Goal: Download file/media

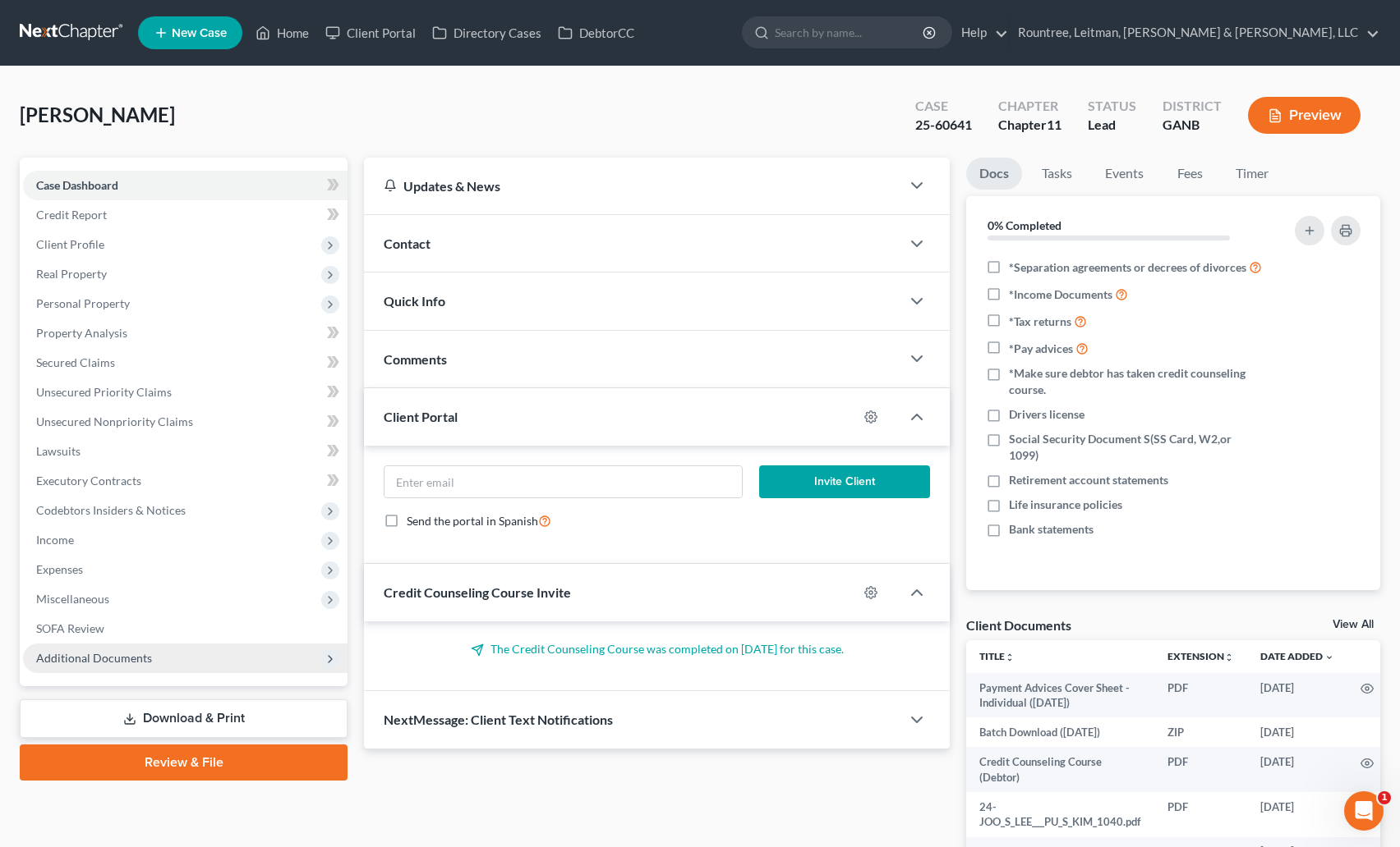
click at [141, 653] on span "Additional Documents" at bounding box center [94, 658] width 116 height 14
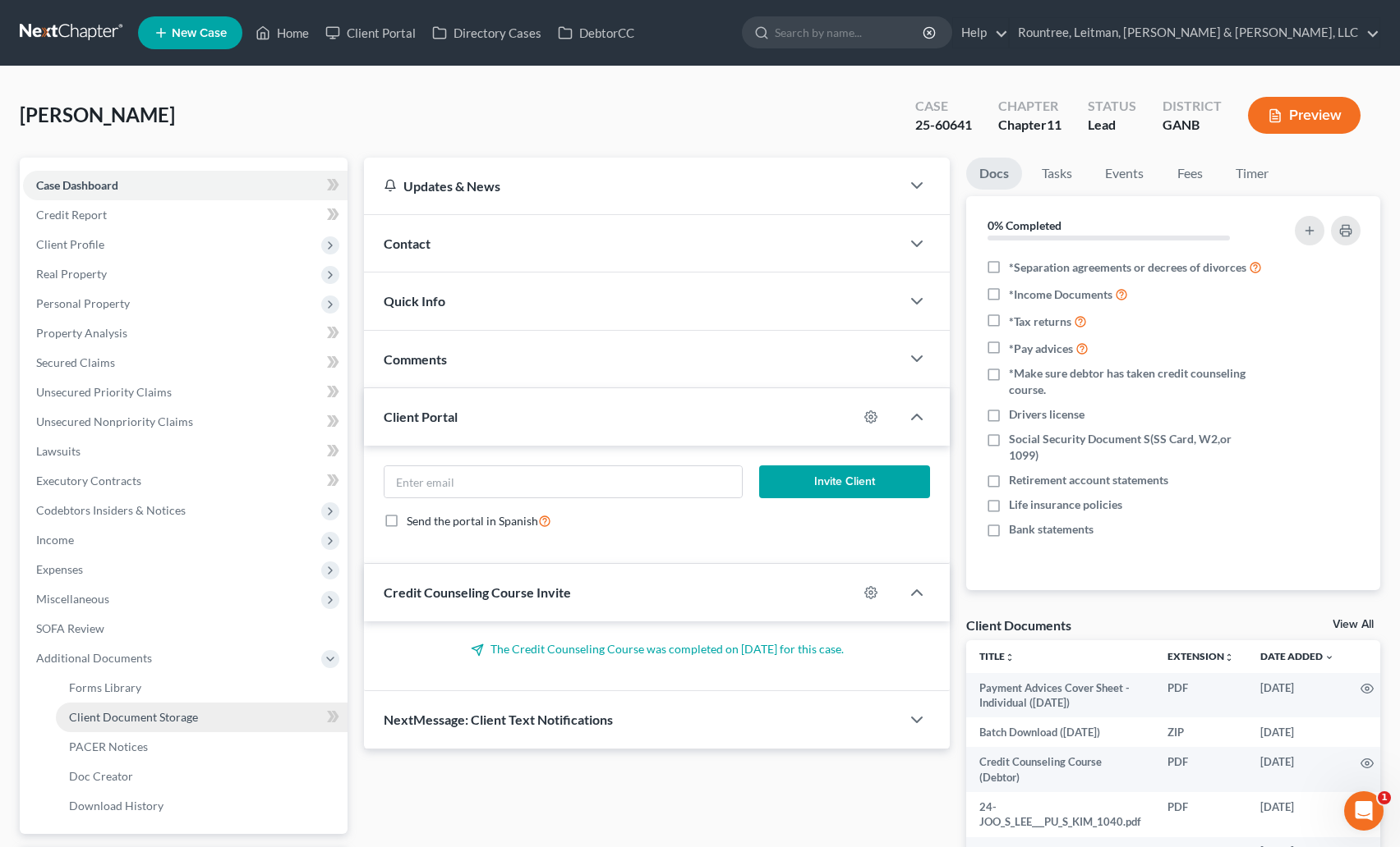
click at [131, 709] on link "Client Document Storage" at bounding box center [201, 718] width 291 height 30
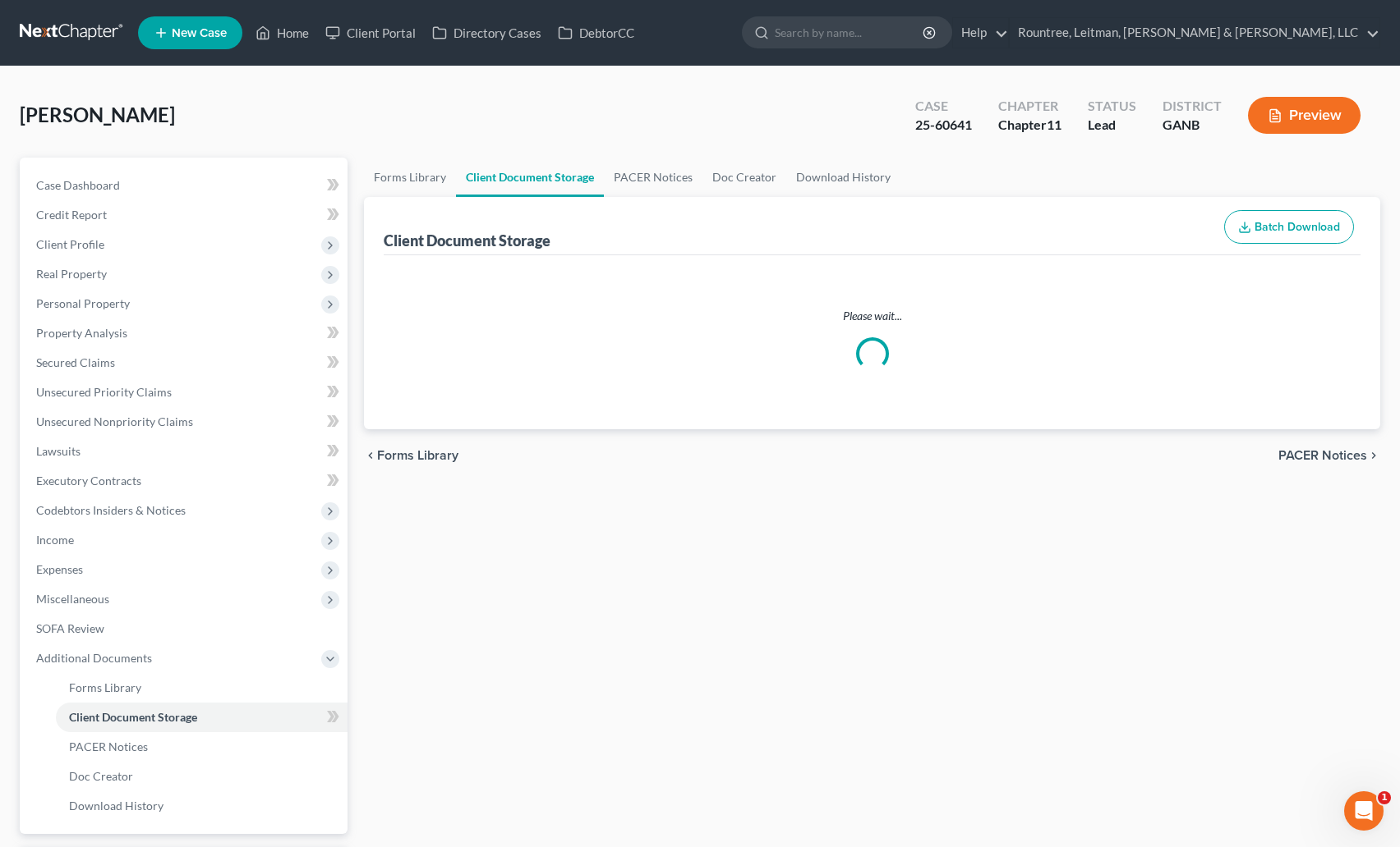
select select "5"
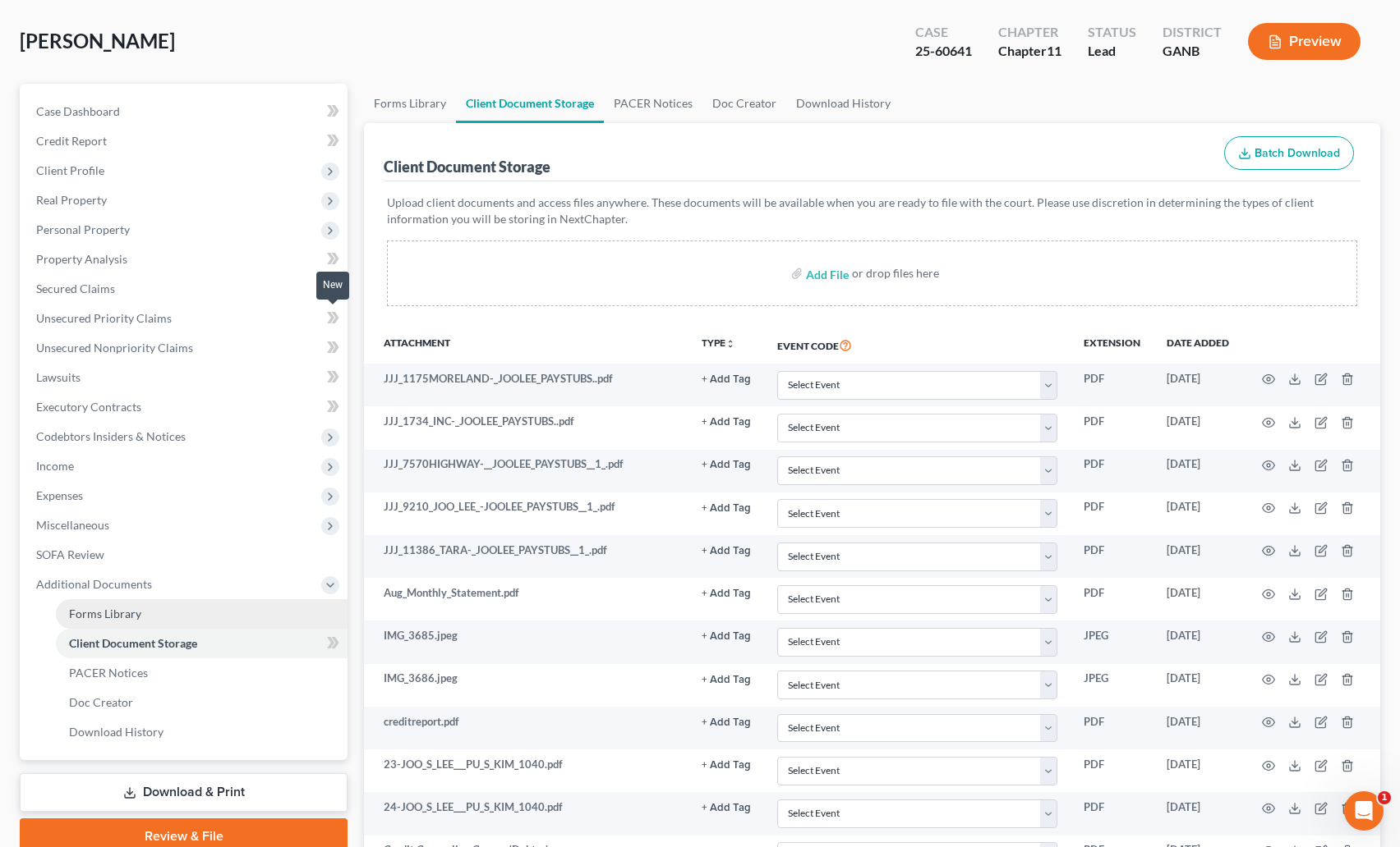
scroll to position [75, 0]
click at [182, 789] on link "Download & Print" at bounding box center [183, 792] width 327 height 39
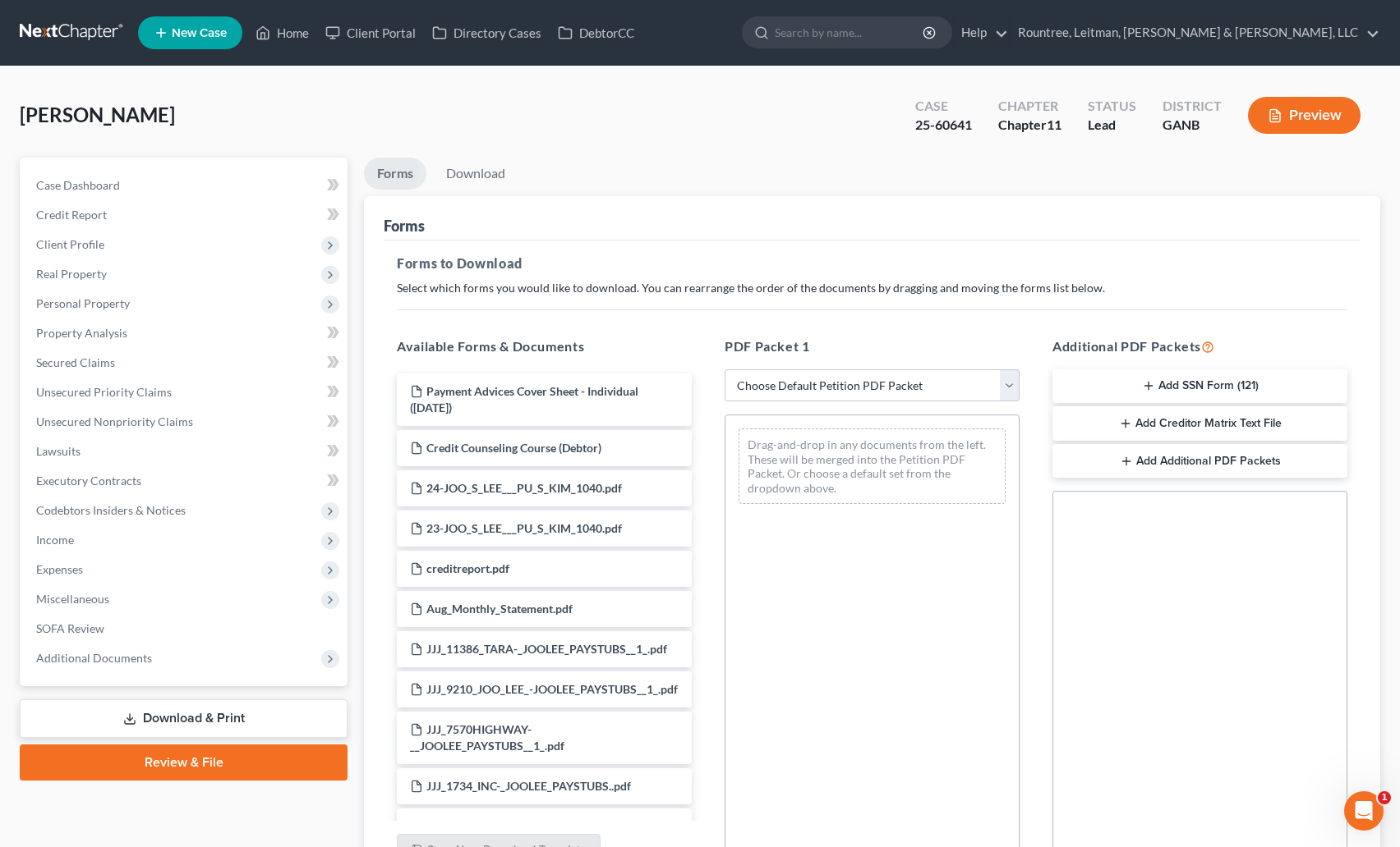
click at [1183, 425] on button "Add Creditor Matrix Text File" at bounding box center [1199, 423] width 295 height 34
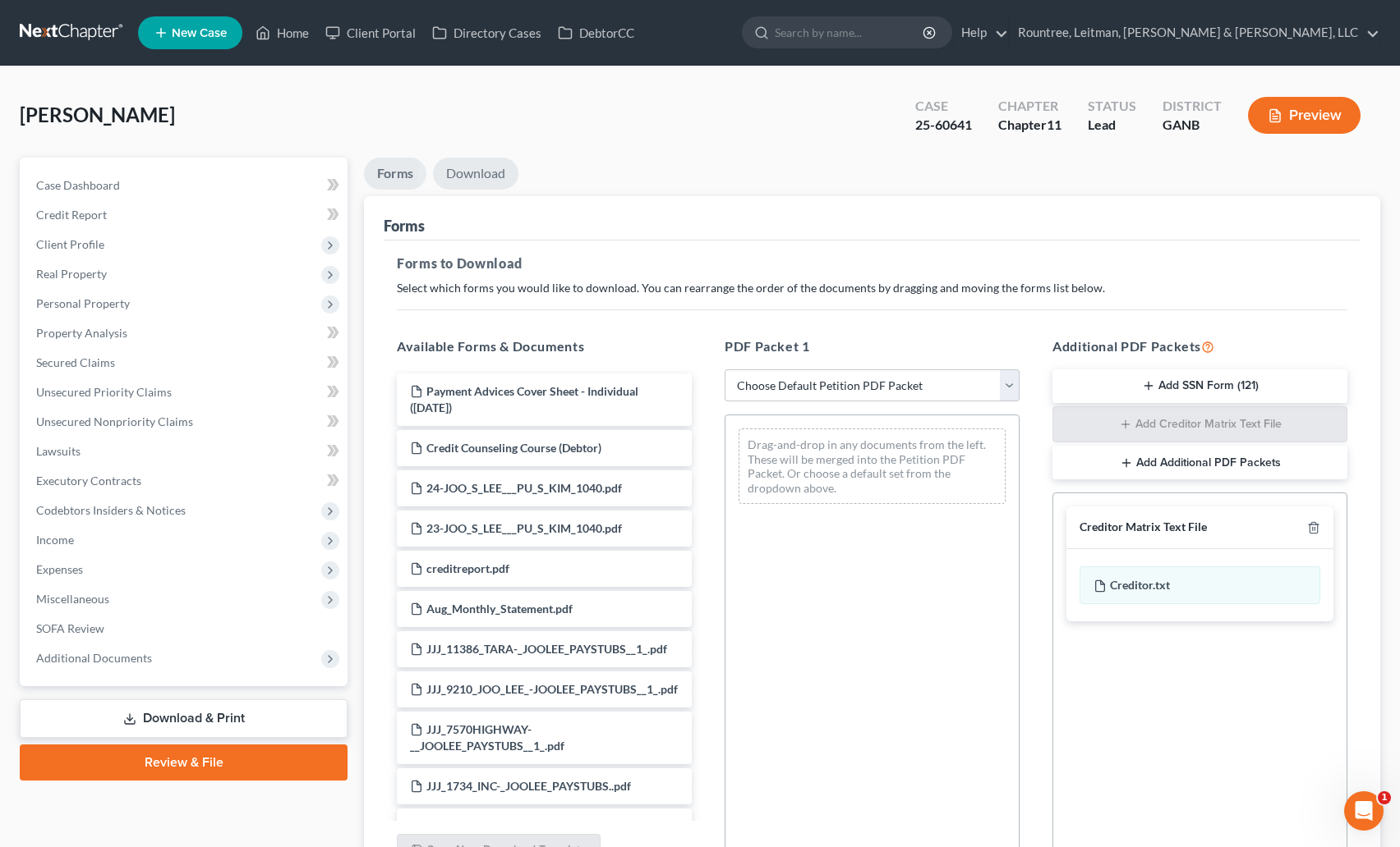
click at [451, 172] on link "Download" at bounding box center [475, 173] width 85 height 32
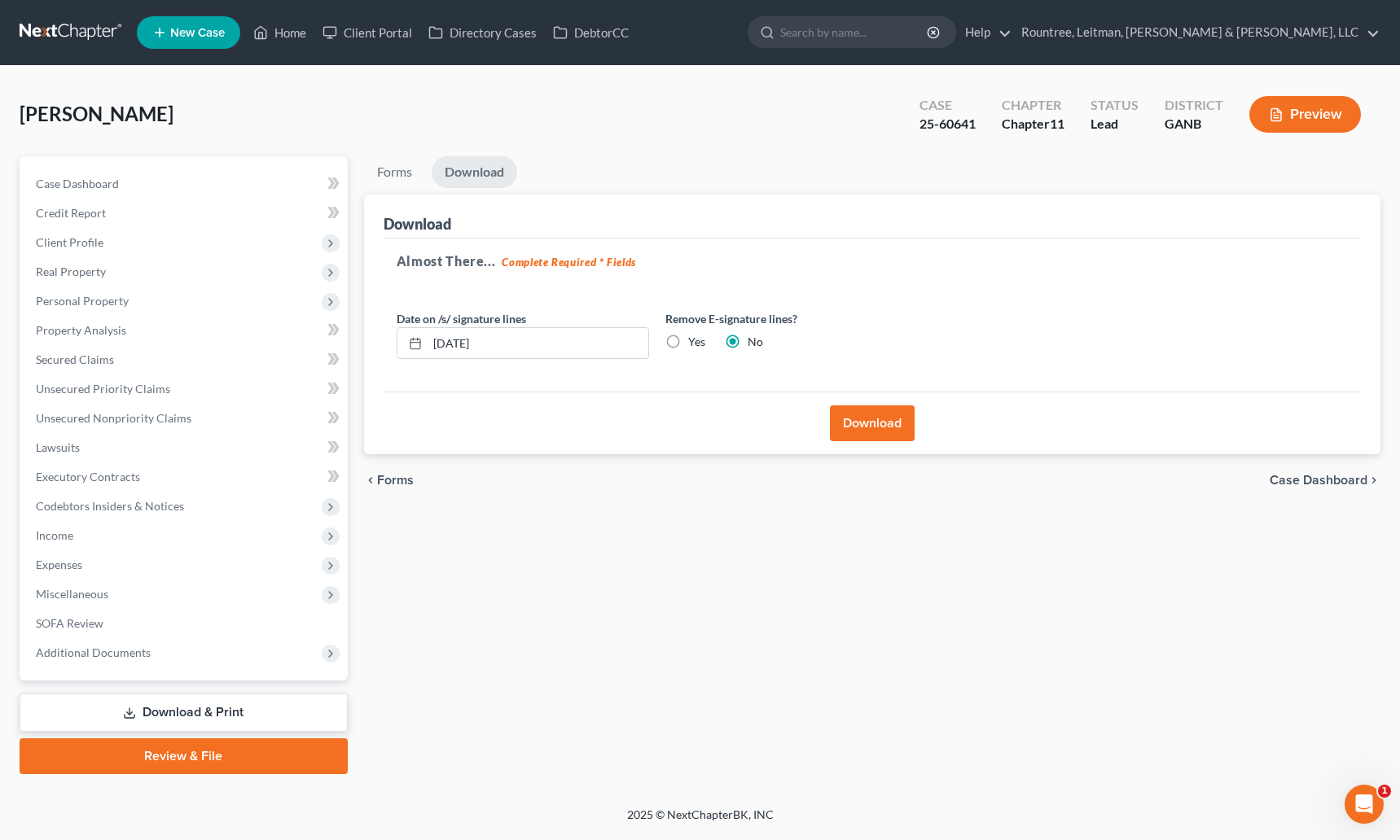
click at [852, 417] on button "Download" at bounding box center [871, 423] width 85 height 36
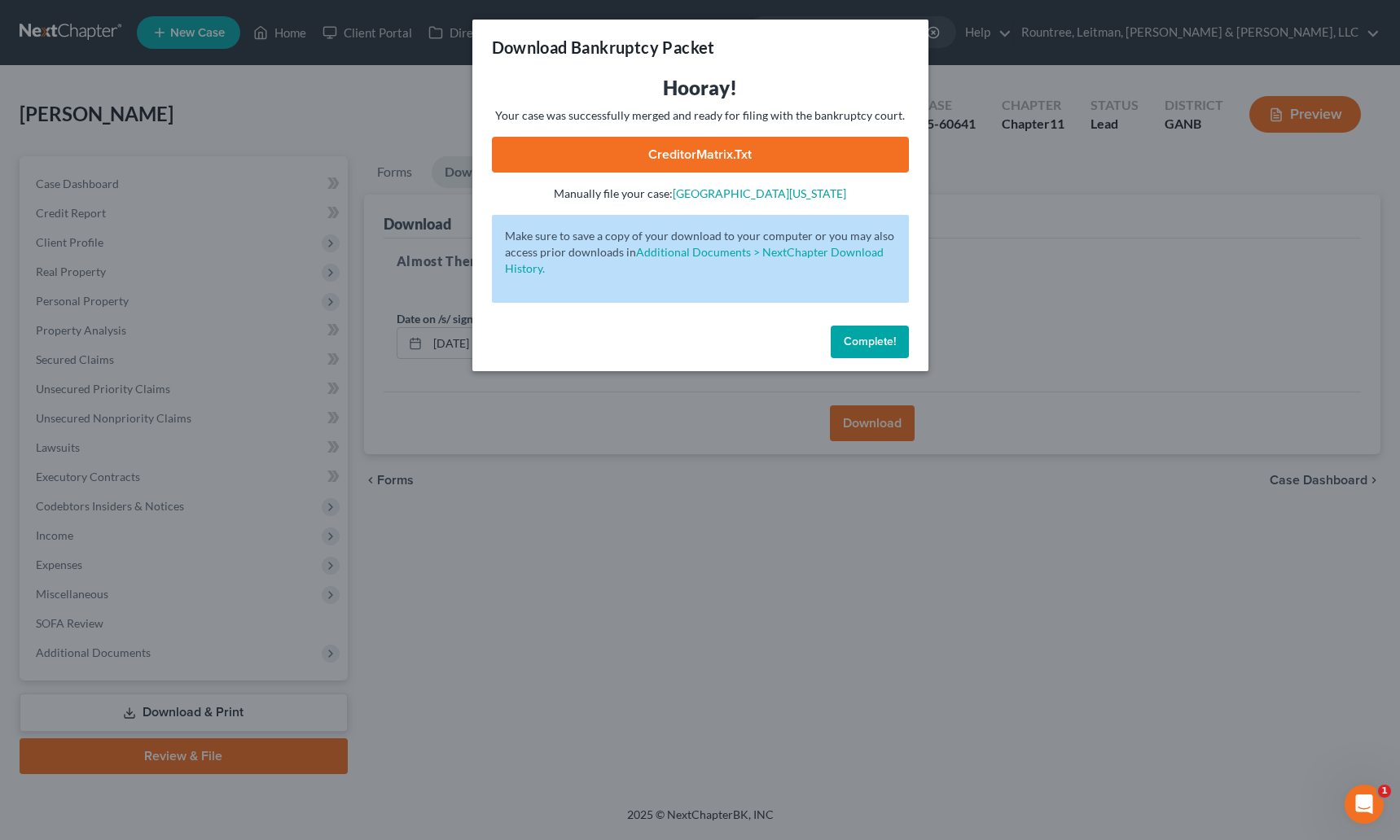
click at [630, 164] on link "CreditorMatrix.txt" at bounding box center [700, 154] width 417 height 36
click at [885, 335] on span "Complete!" at bounding box center [870, 342] width 52 height 14
